Goal: Information Seeking & Learning: Learn about a topic

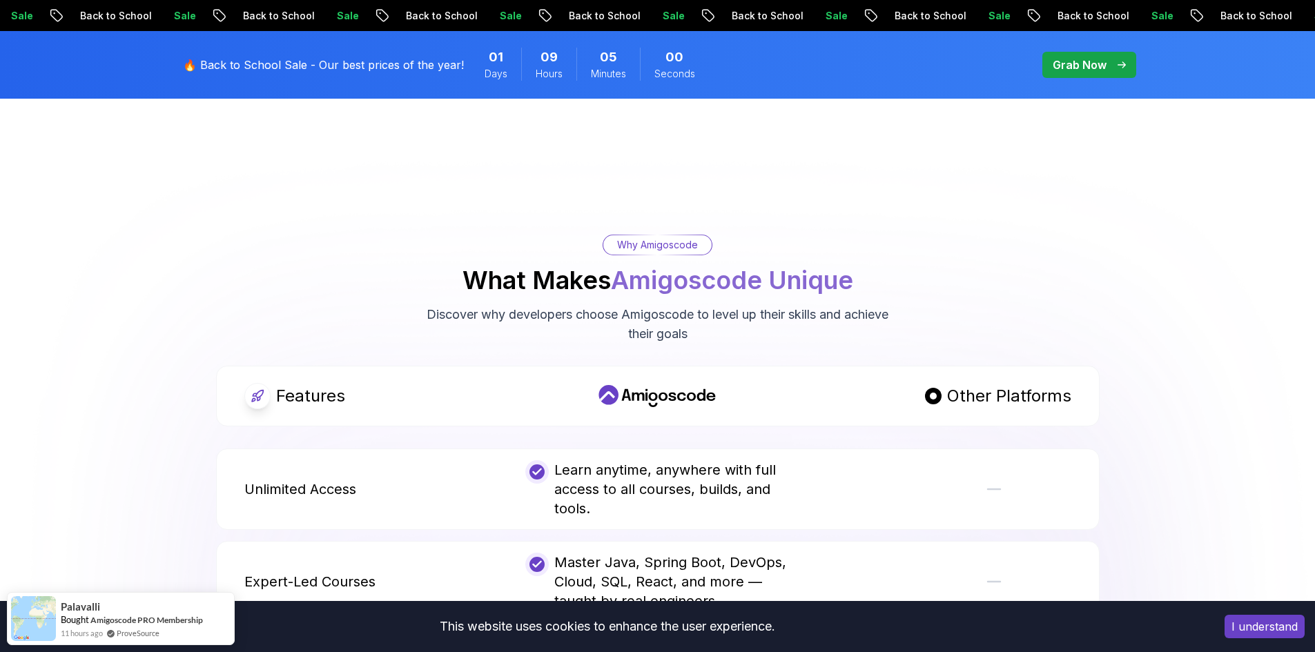
click at [596, 400] on div "Features Other Platforms" at bounding box center [657, 396] width 883 height 61
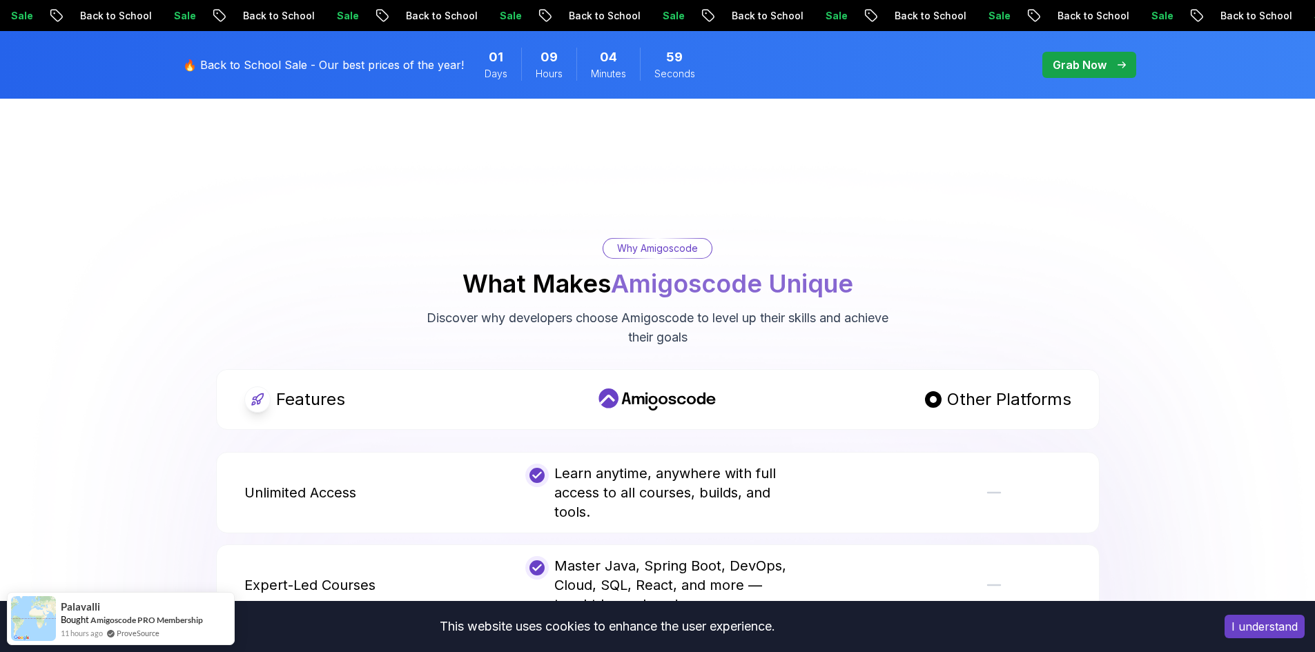
click at [616, 395] on div "Features Other Platforms" at bounding box center [657, 399] width 883 height 61
click at [424, 387] on div "Features" at bounding box center [376, 400] width 264 height 26
click at [634, 464] on div "Learn anytime, anywhere with full access to all courses, builds, and tools." at bounding box center [657, 493] width 264 height 58
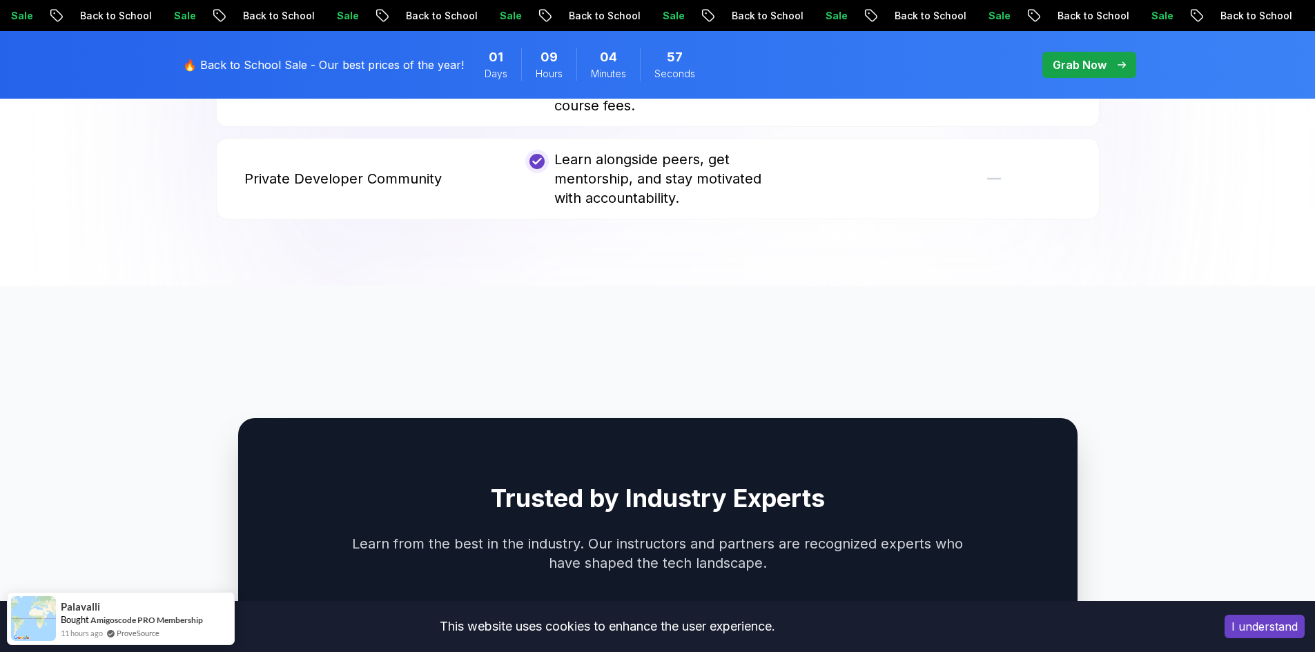
scroll to position [3380, 0]
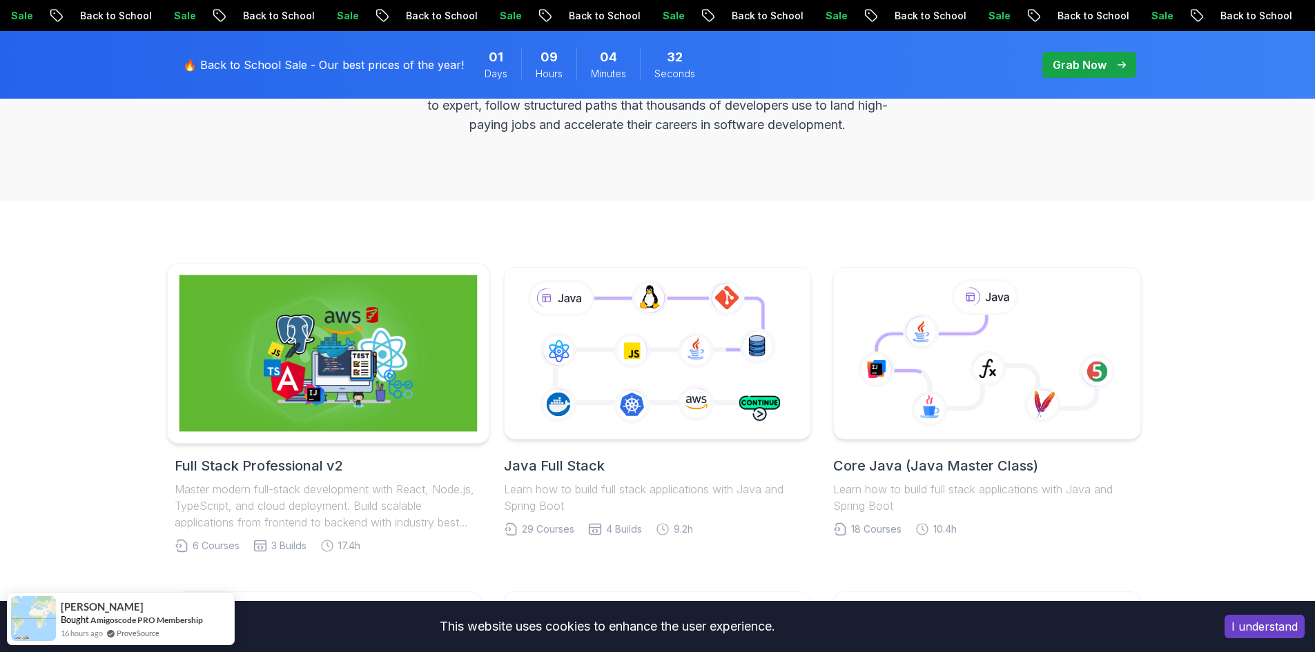
click at [355, 395] on img at bounding box center [328, 353] width 298 height 157
